Goal: Task Accomplishment & Management: Manage account settings

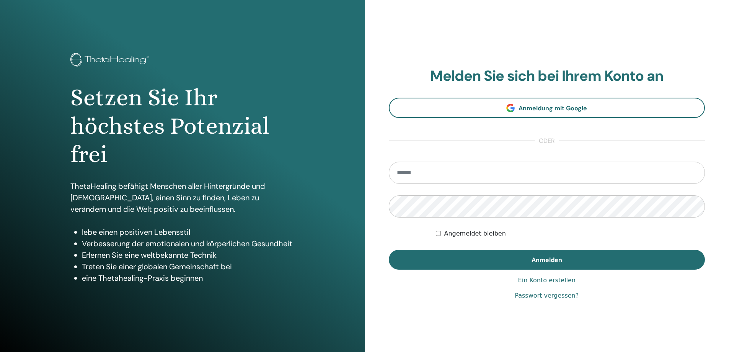
type input "**********"
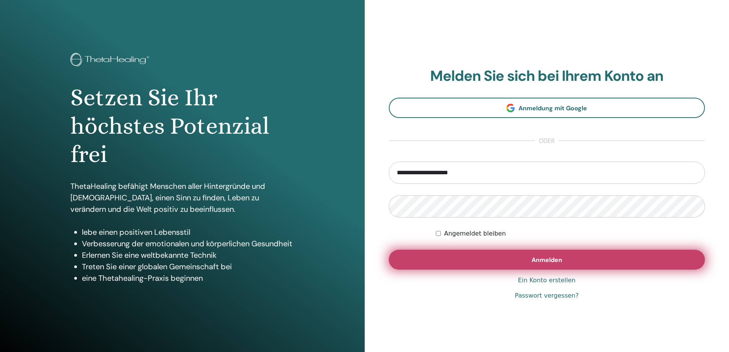
click at [459, 268] on button "Anmelden" at bounding box center [547, 259] width 316 height 20
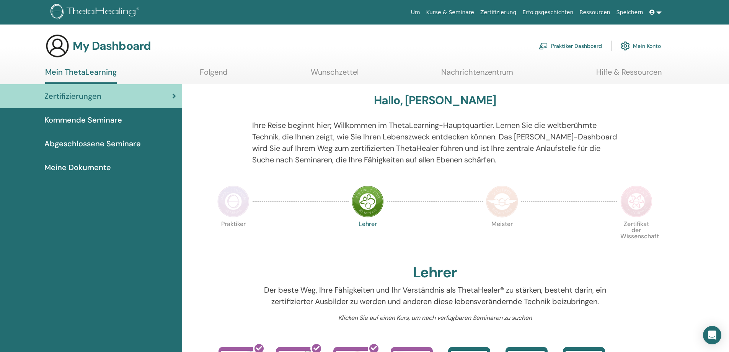
click at [80, 169] on span "Meine Dokumente" at bounding box center [77, 166] width 67 height 11
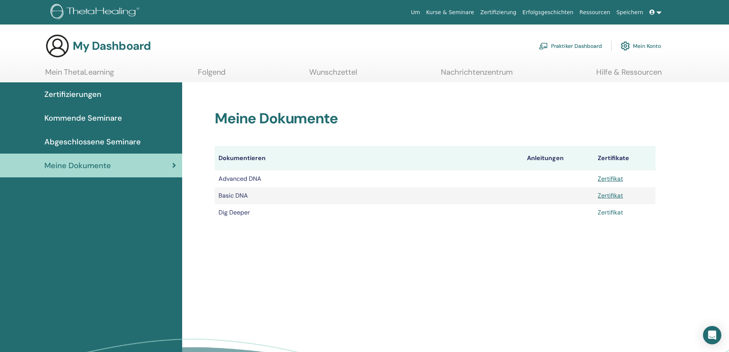
click at [612, 211] on link "Zertifikat" at bounding box center [610, 212] width 25 height 8
